Goal: Transaction & Acquisition: Purchase product/service

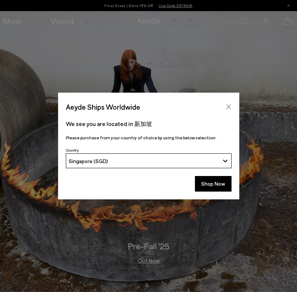
click at [229, 108] on icon "Close" at bounding box center [228, 106] width 5 height 5
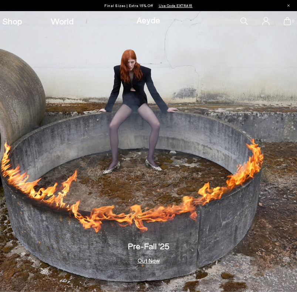
click at [294, 146] on img at bounding box center [148, 151] width 297 height 280
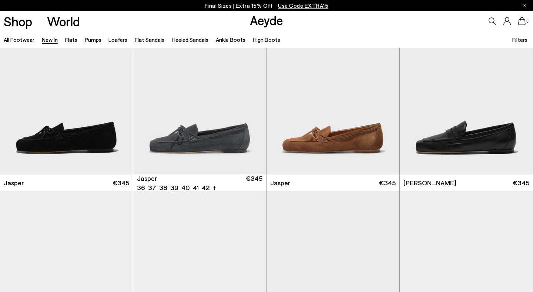
scroll to position [296, 0]
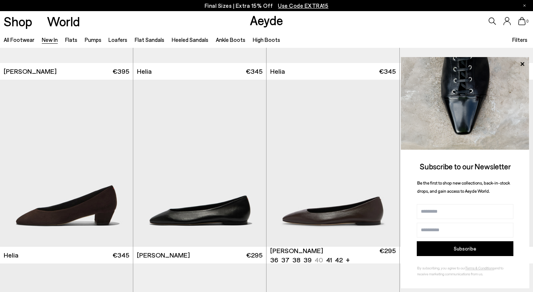
scroll to position [710, 0]
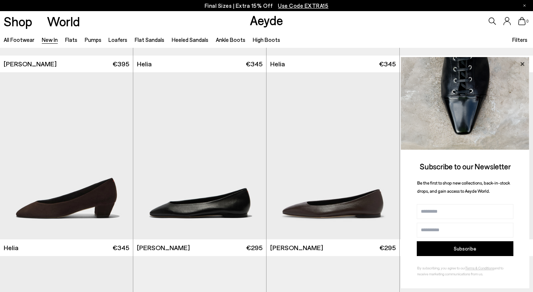
click at [523, 61] on icon at bounding box center [522, 64] width 10 height 10
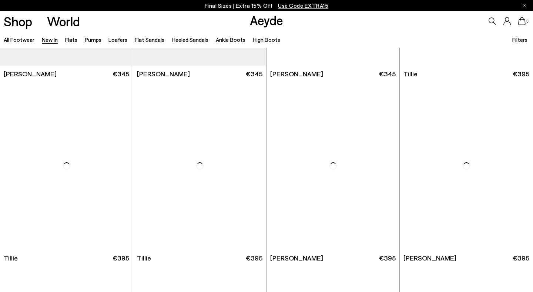
scroll to position [1481, 0]
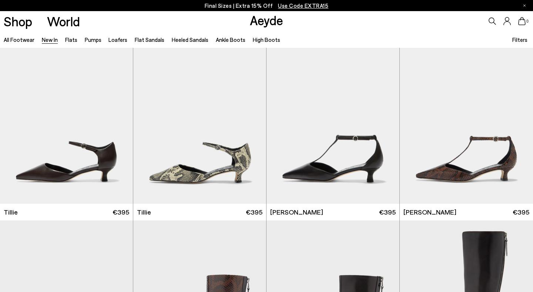
click at [494, 17] on icon at bounding box center [491, 20] width 7 height 7
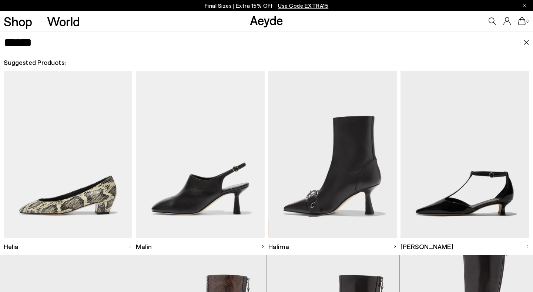
type input "******"
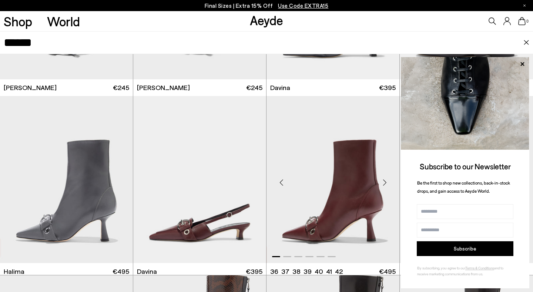
scroll to position [172, 0]
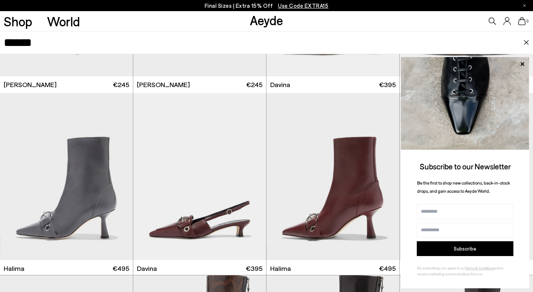
click at [392, 34] on input "******" at bounding box center [263, 42] width 519 height 22
click at [522, 61] on icon at bounding box center [522, 64] width 10 height 10
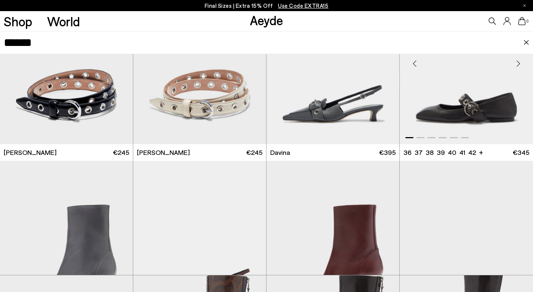
scroll to position [95, 0]
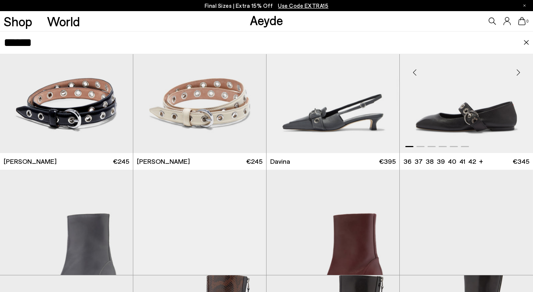
click at [461, 111] on img "1 / 6" at bounding box center [466, 69] width 133 height 167
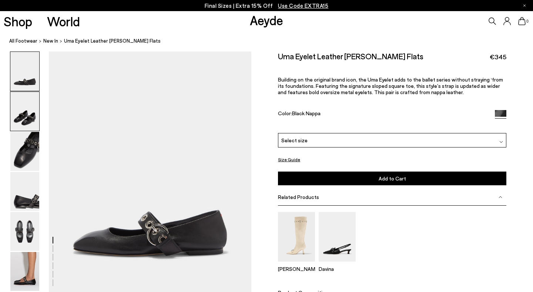
click at [33, 118] on img at bounding box center [24, 111] width 29 height 39
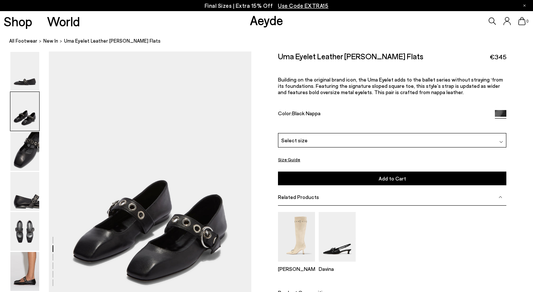
scroll to position [242, 0]
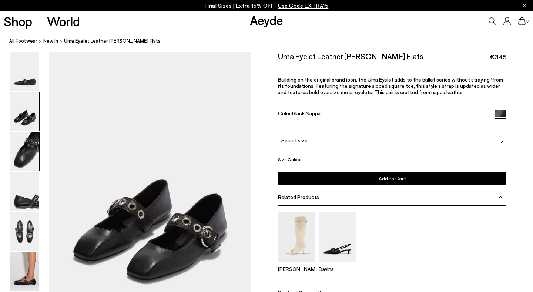
click at [33, 158] on img at bounding box center [24, 151] width 29 height 39
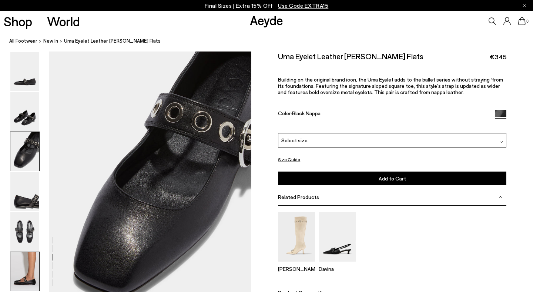
click at [27, 271] on img at bounding box center [24, 271] width 29 height 39
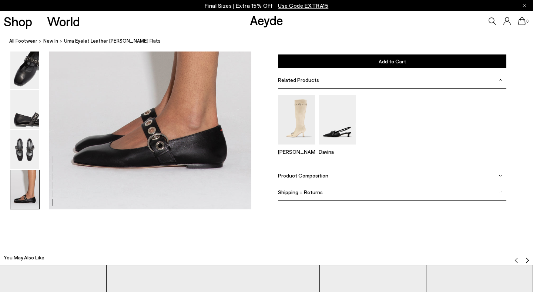
scroll to position [1439, 0]
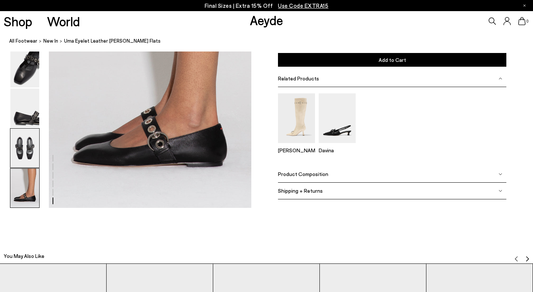
click at [26, 141] on img at bounding box center [24, 147] width 29 height 39
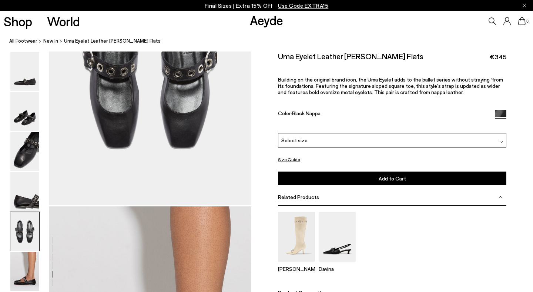
scroll to position [1055, 0]
